Goal: Information Seeking & Learning: Find specific fact

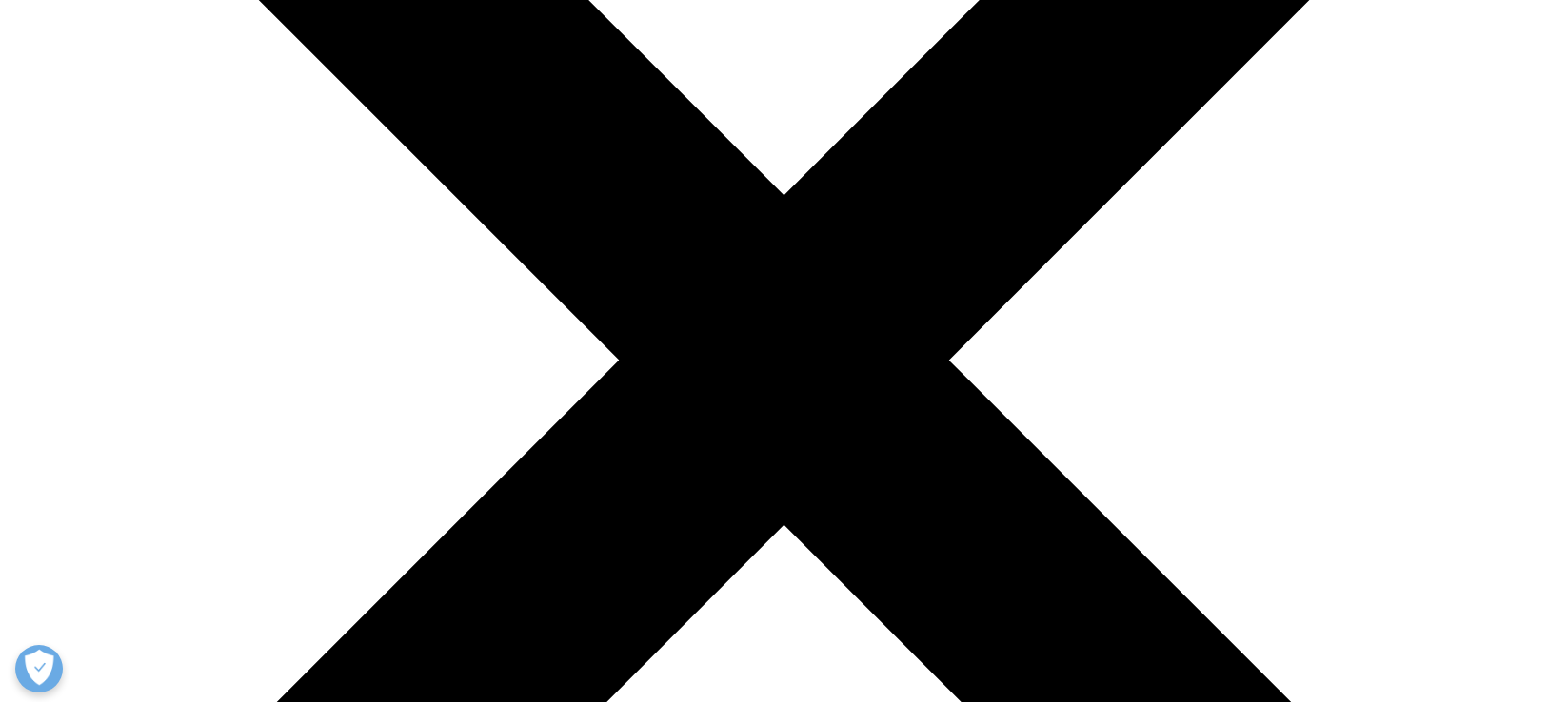
scroll to position [286, 0]
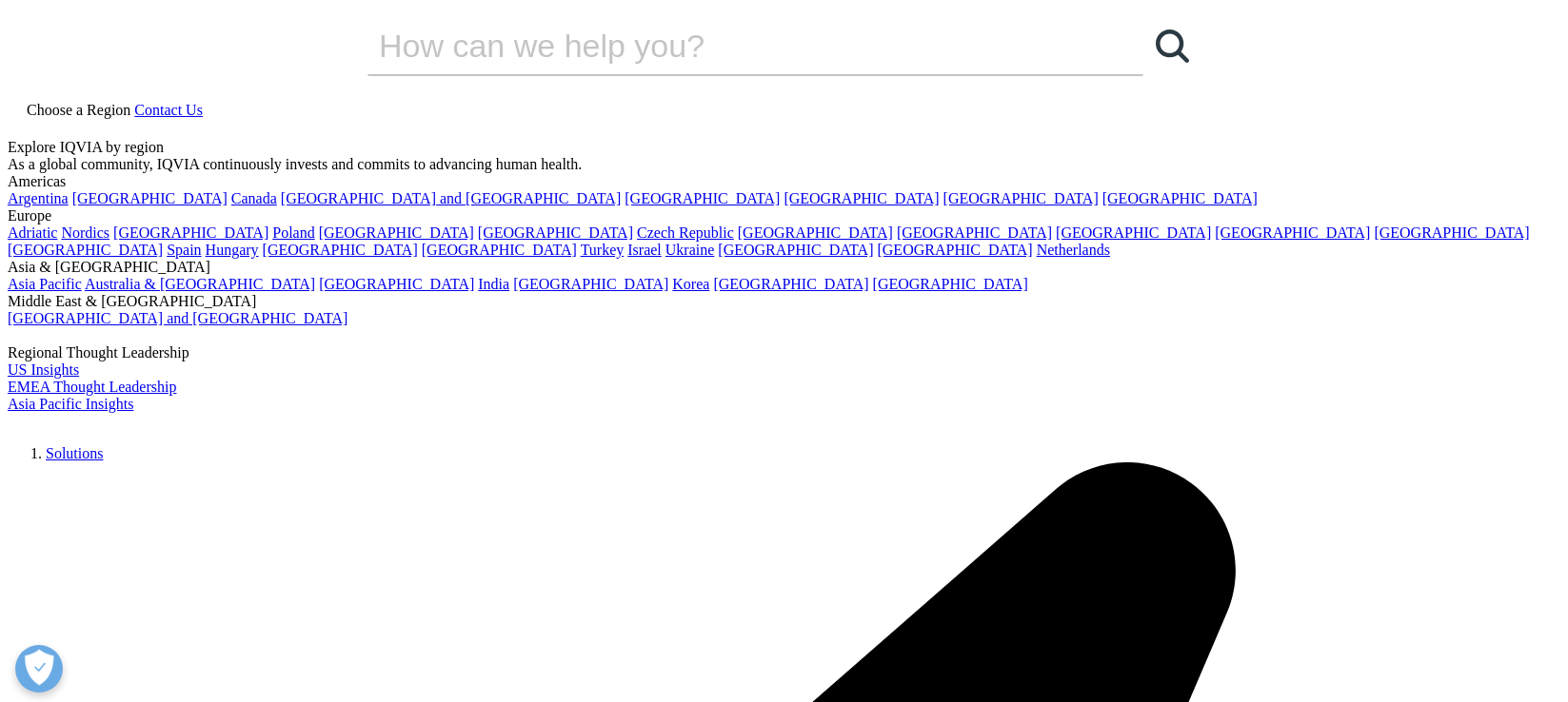
click at [23, 119] on icon at bounding box center [15, 127] width 15 height 16
click at [669, 74] on input "Search" at bounding box center [728, 46] width 721 height 57
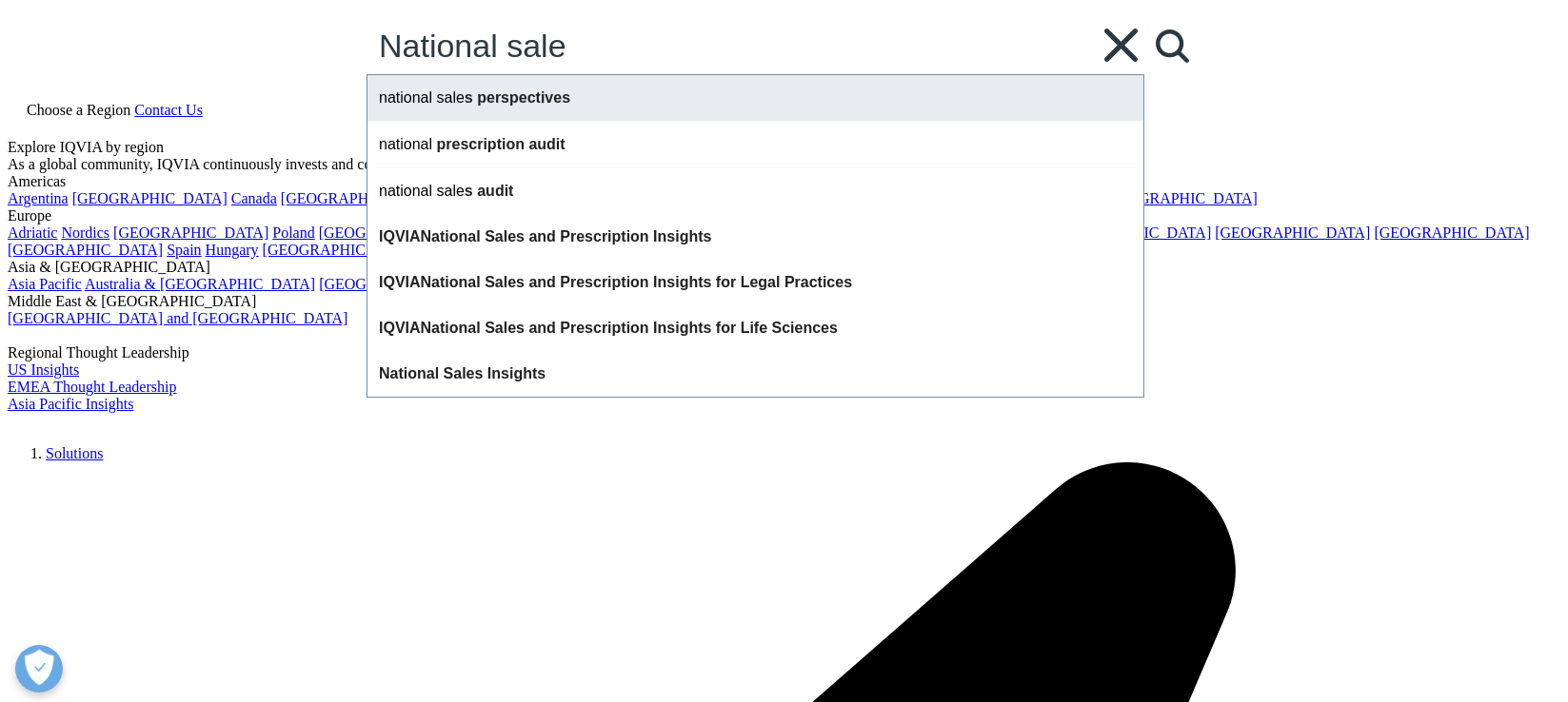
type input "National sale"
click at [637, 121] on div "national sale s perspectives" at bounding box center [755, 98] width 775 height 46
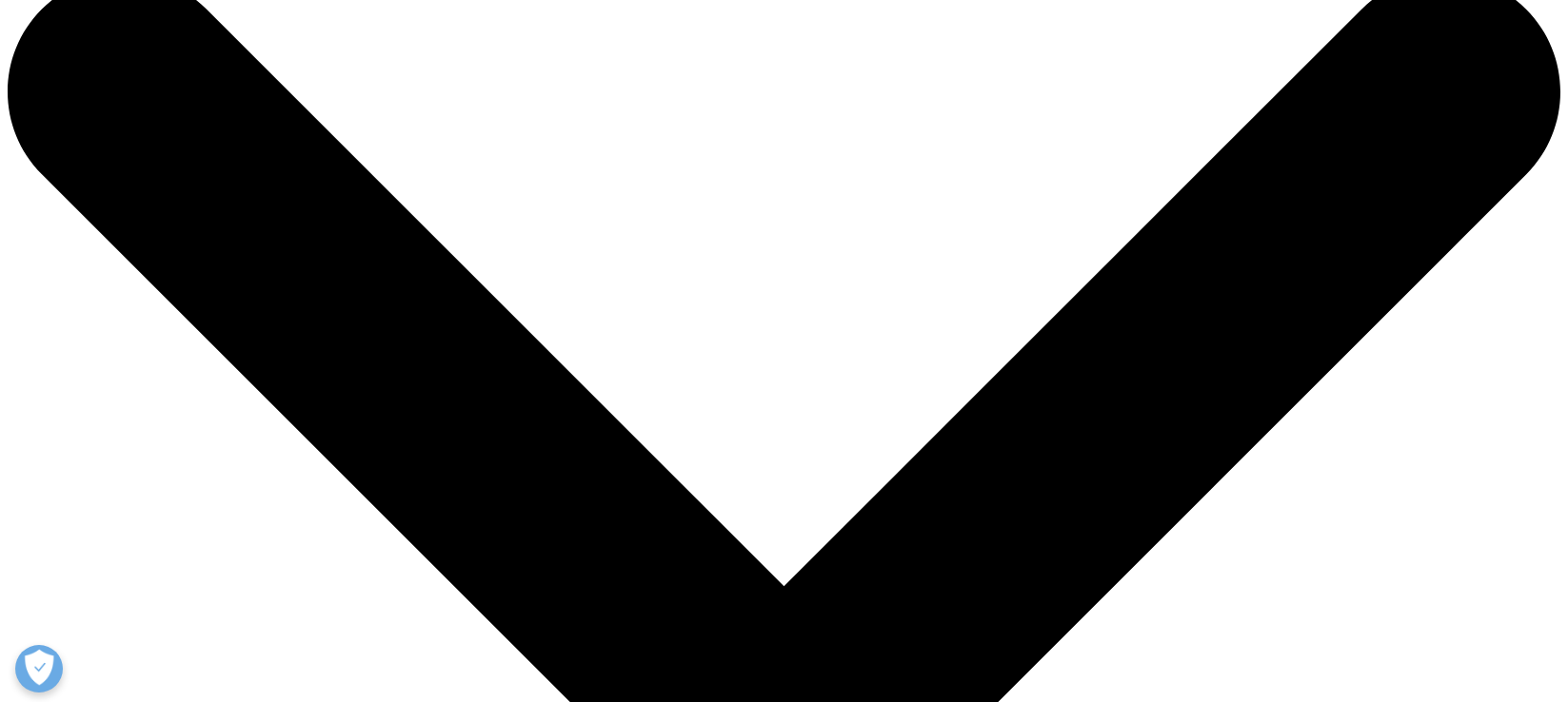
scroll to position [191, 0]
